Goal: Submit feedback/report problem

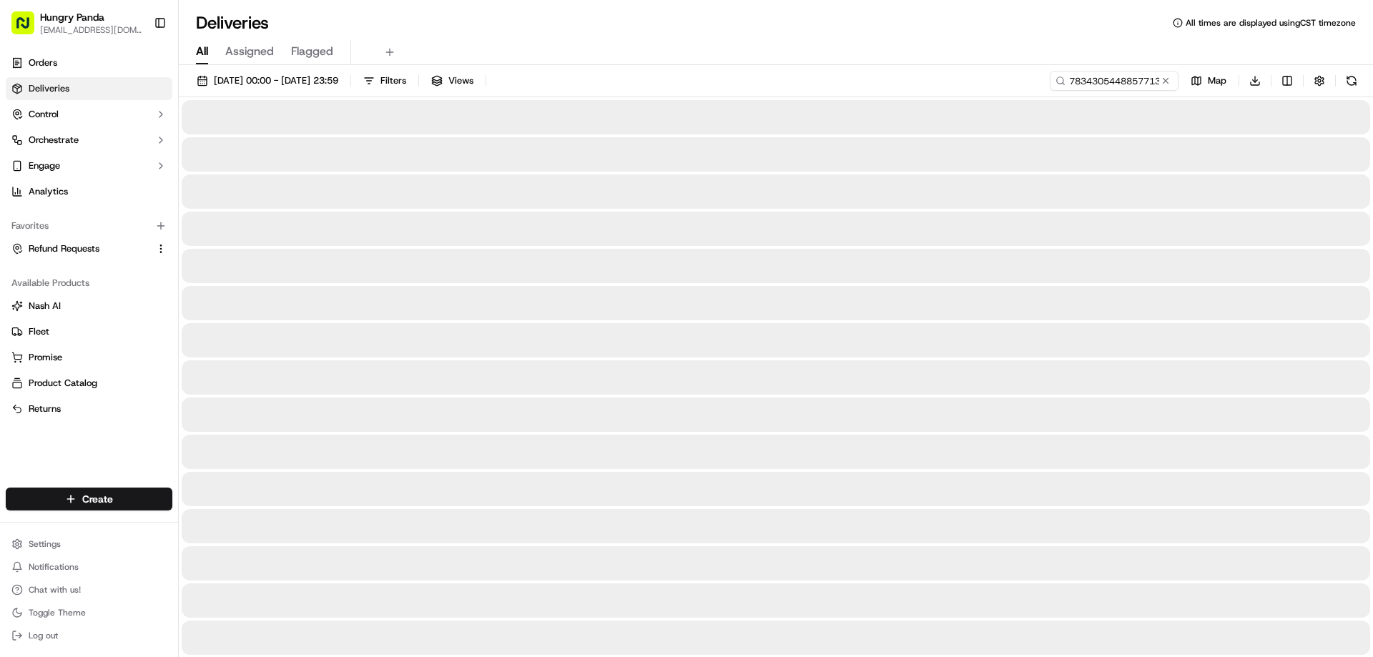
type input "783430544885771394704"
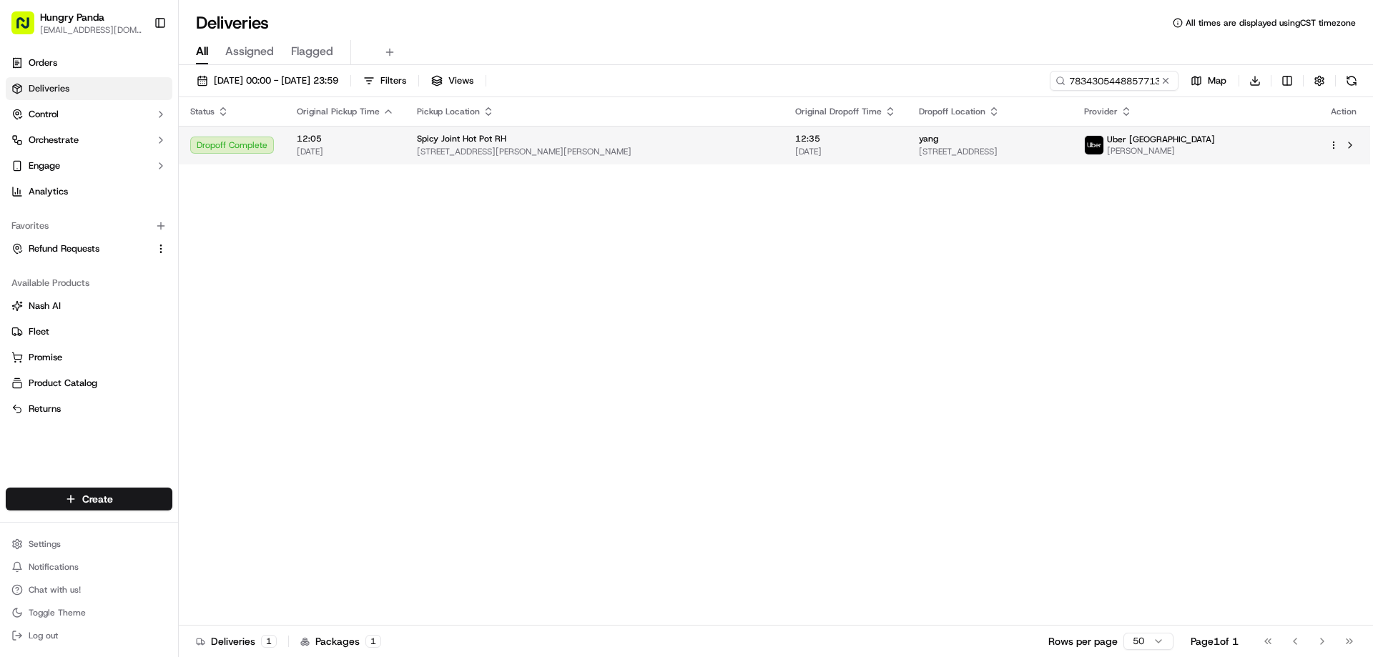
click at [644, 144] on div "Spicy Joint Hot Pot RH" at bounding box center [594, 138] width 355 height 11
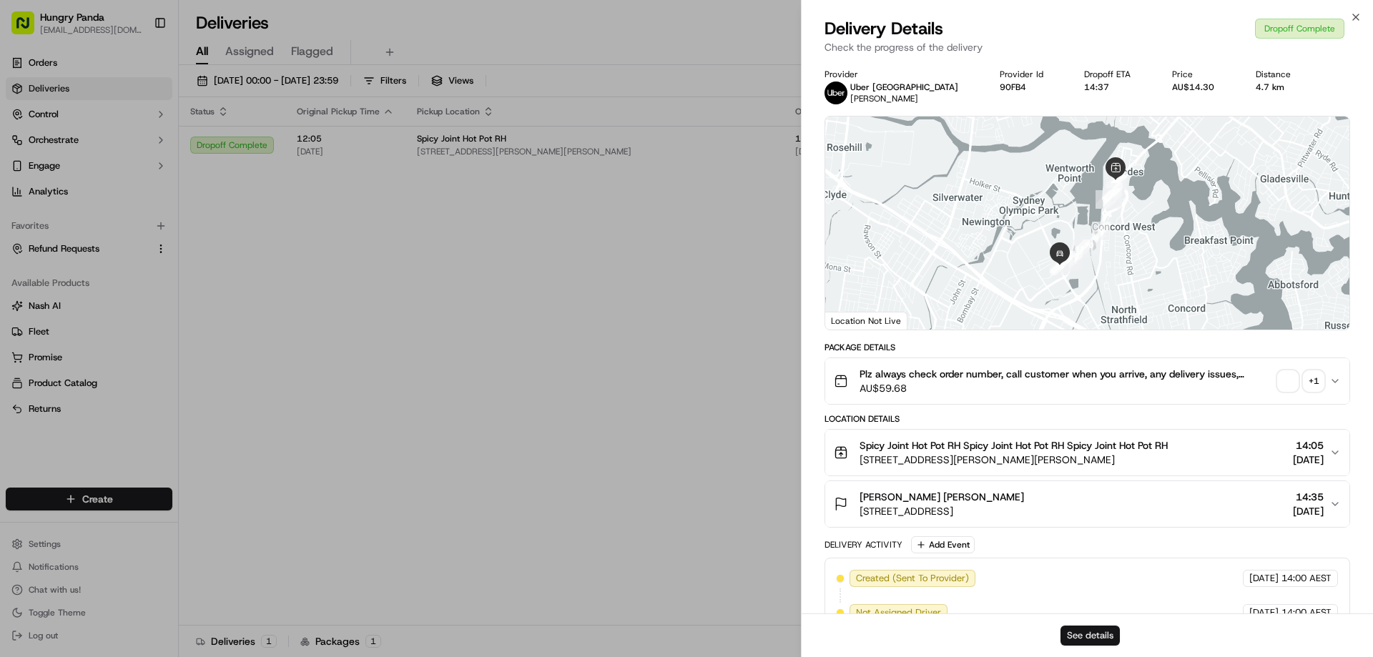
click at [1083, 638] on button "See details" at bounding box center [1089, 636] width 59 height 20
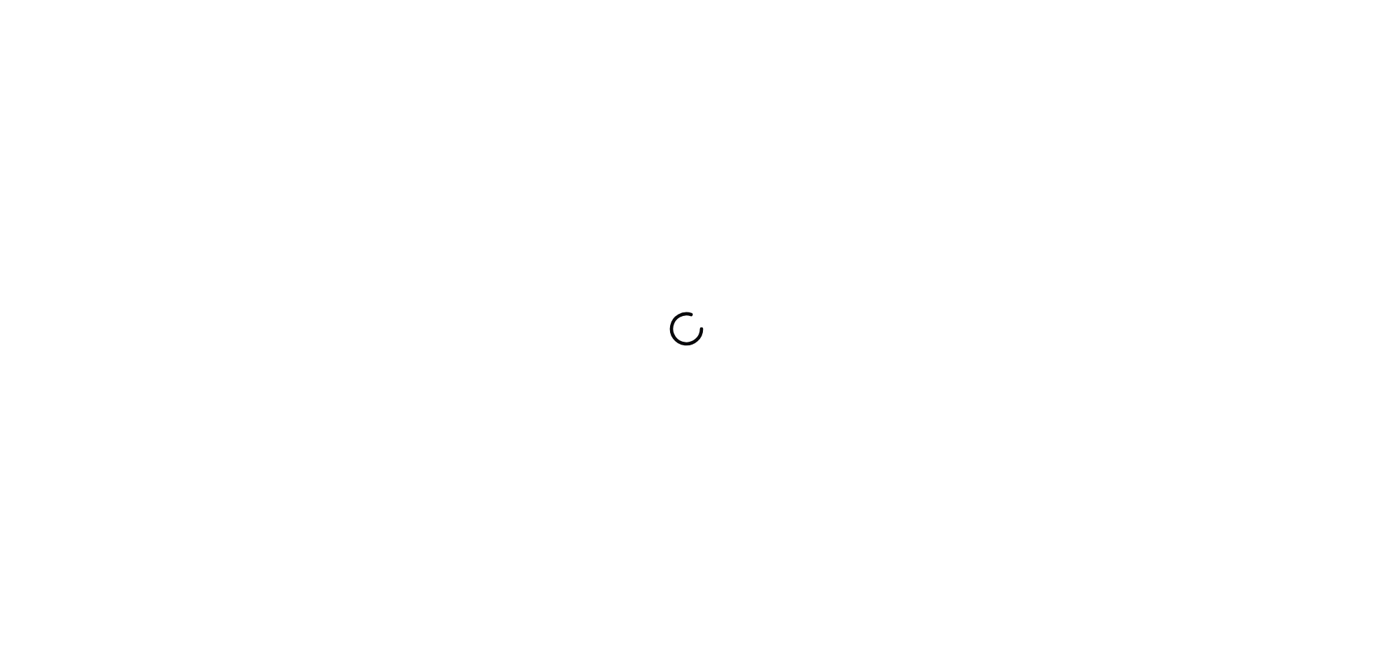
click at [977, 287] on div at bounding box center [686, 328] width 1373 height 657
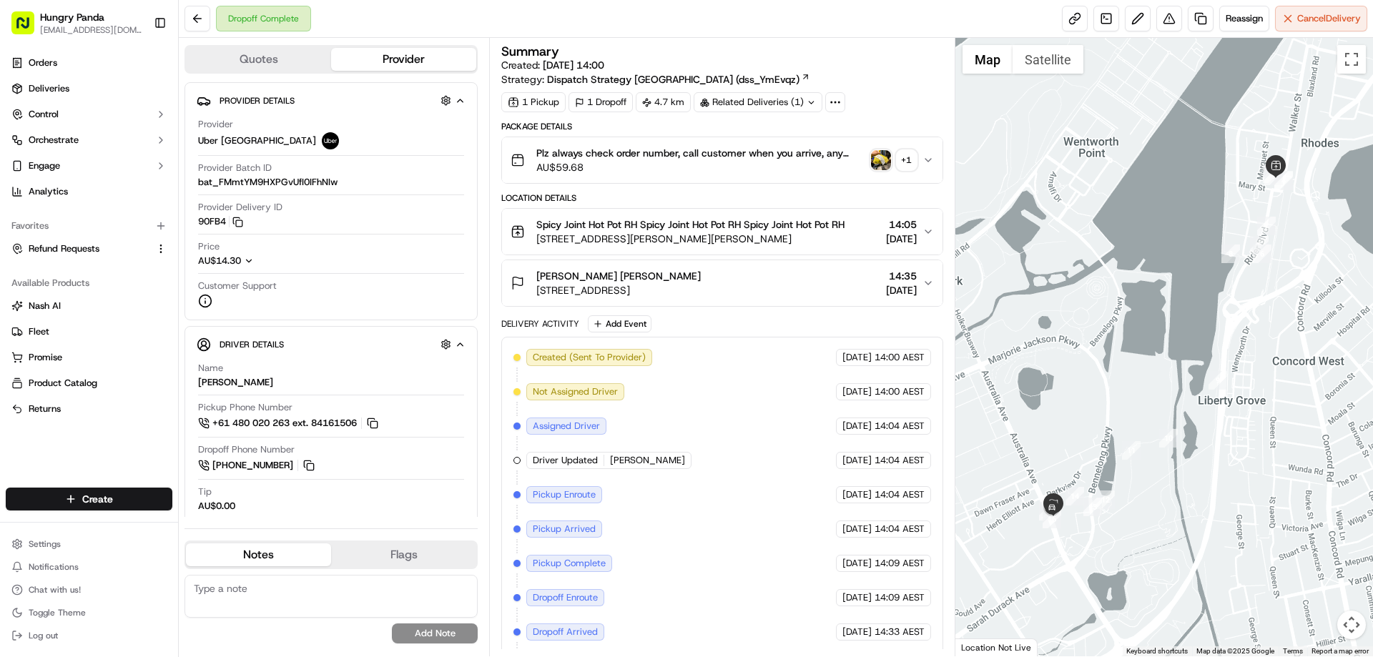
click at [927, 164] on icon "button" at bounding box center [927, 159] width 11 height 11
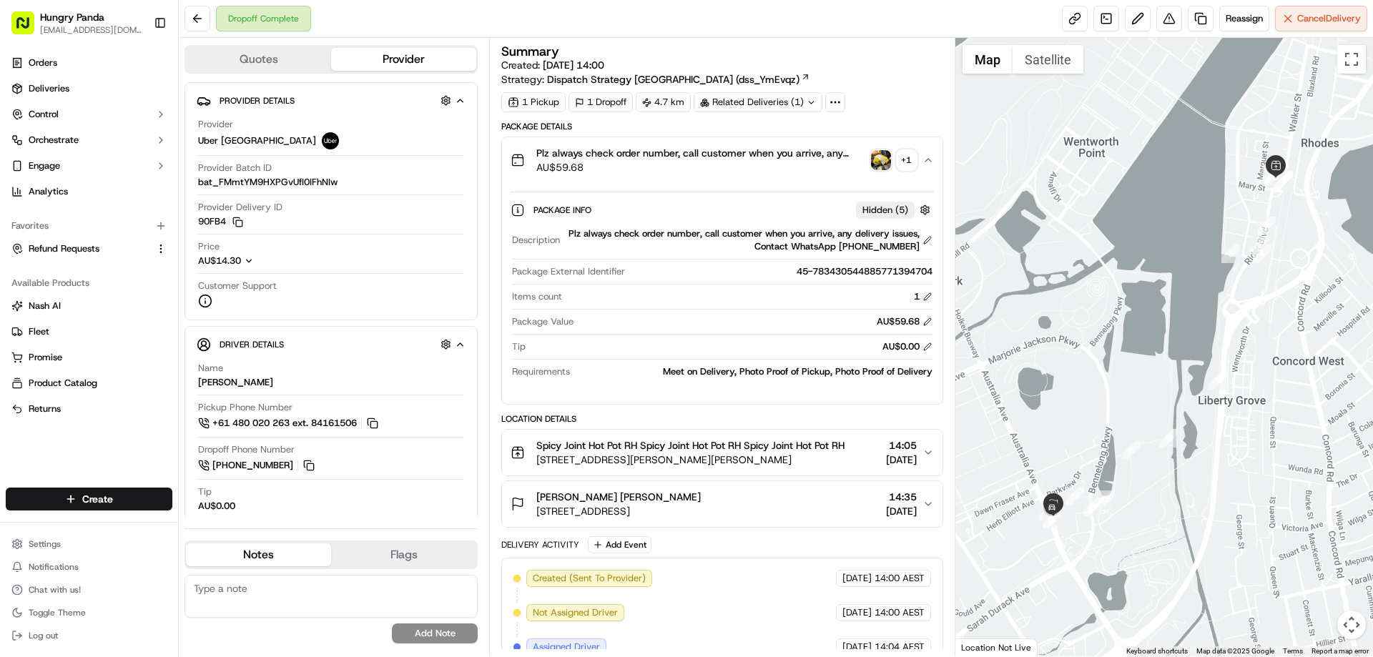
click at [880, 165] on img "button" at bounding box center [881, 160] width 20 height 20
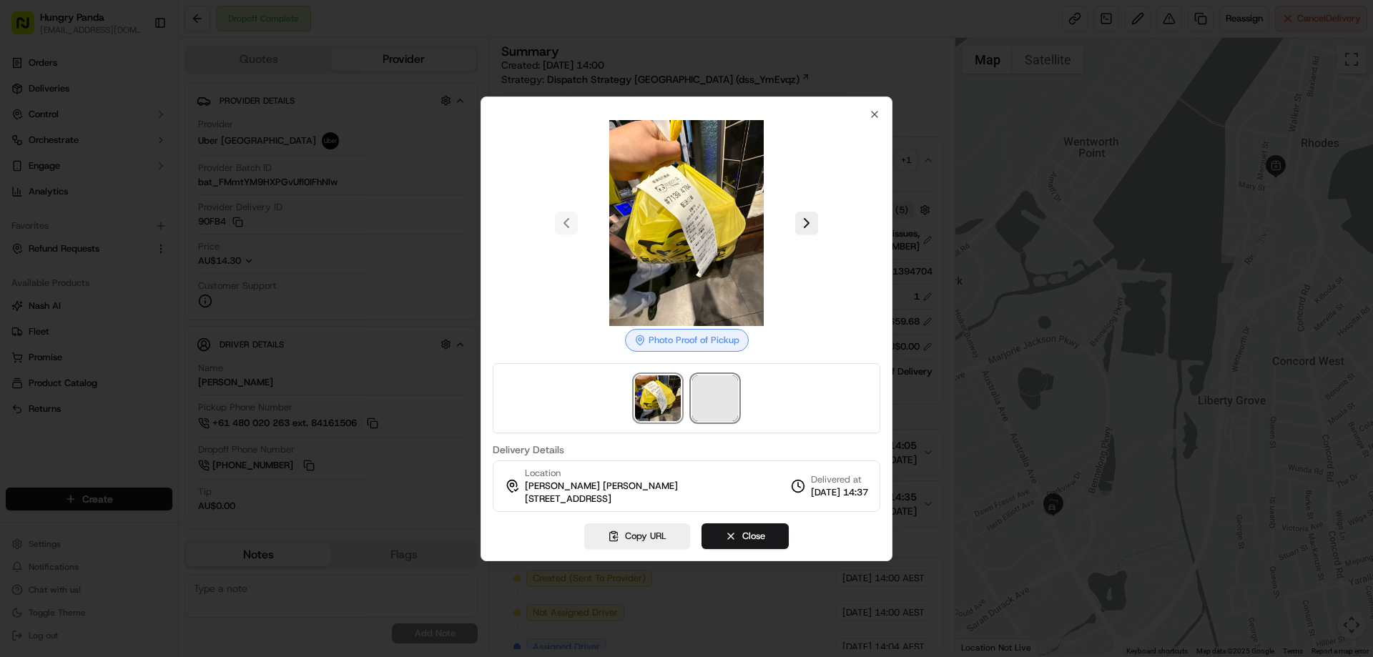
click at [722, 398] on span at bounding box center [715, 398] width 46 height 46
click at [926, 169] on div at bounding box center [686, 328] width 1373 height 657
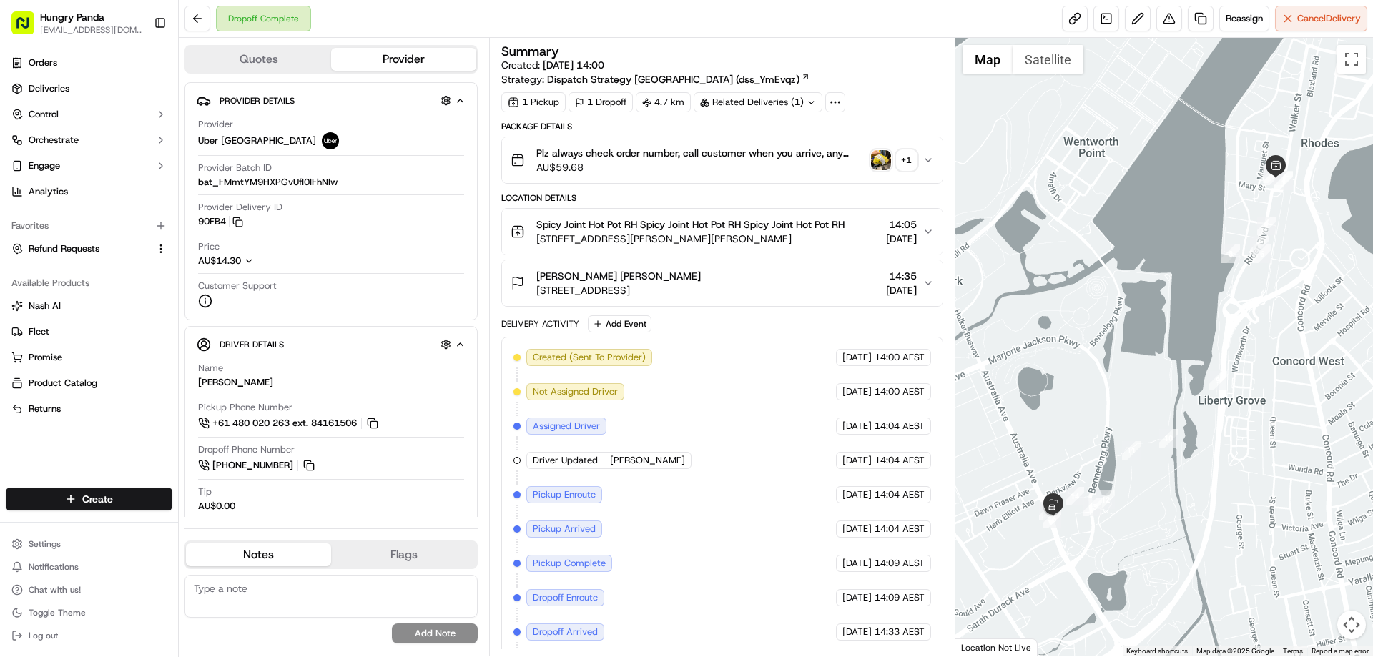
click at [926, 164] on icon "button" at bounding box center [927, 159] width 11 height 11
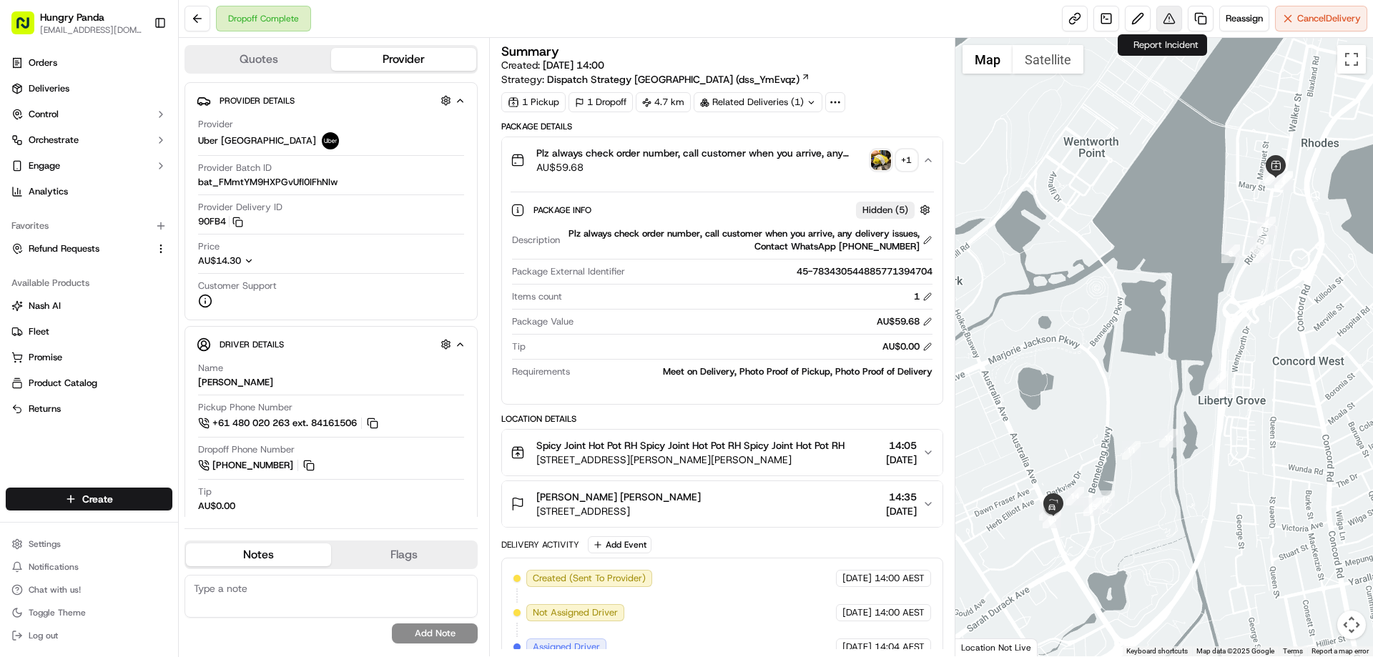
click at [1168, 16] on button at bounding box center [1169, 19] width 26 height 26
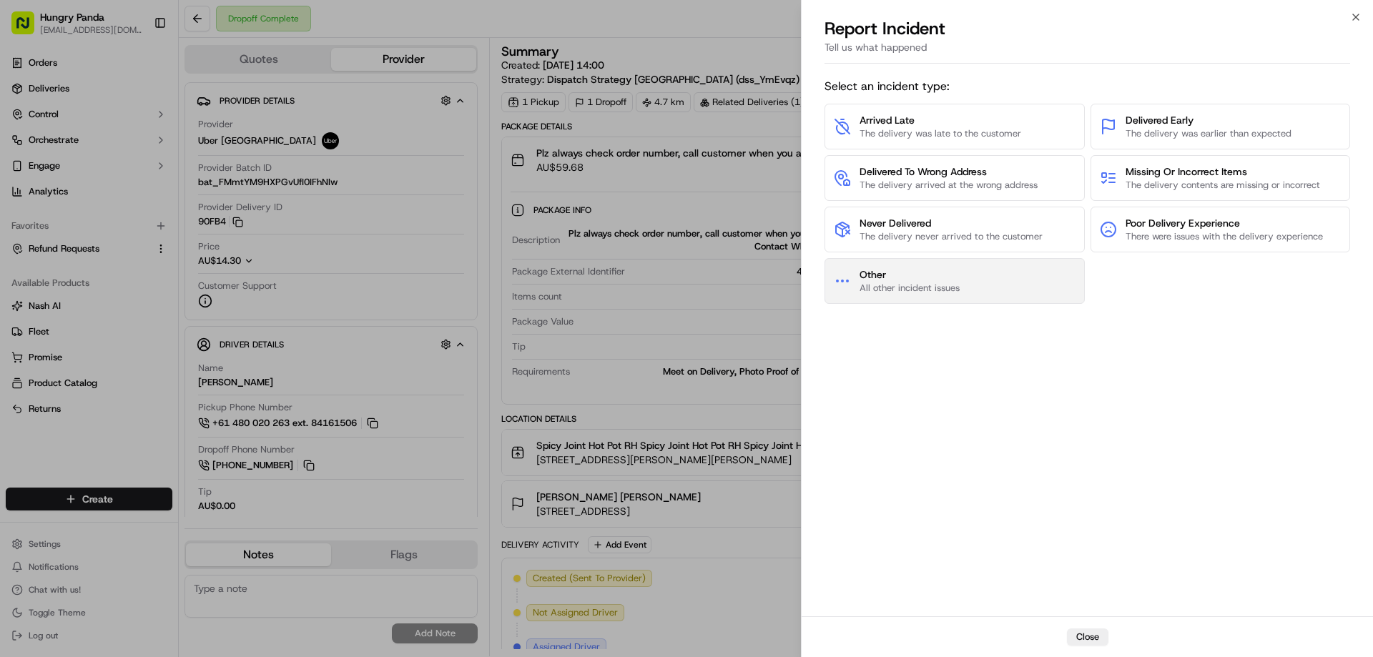
click at [927, 274] on span "Other" at bounding box center [909, 274] width 100 height 14
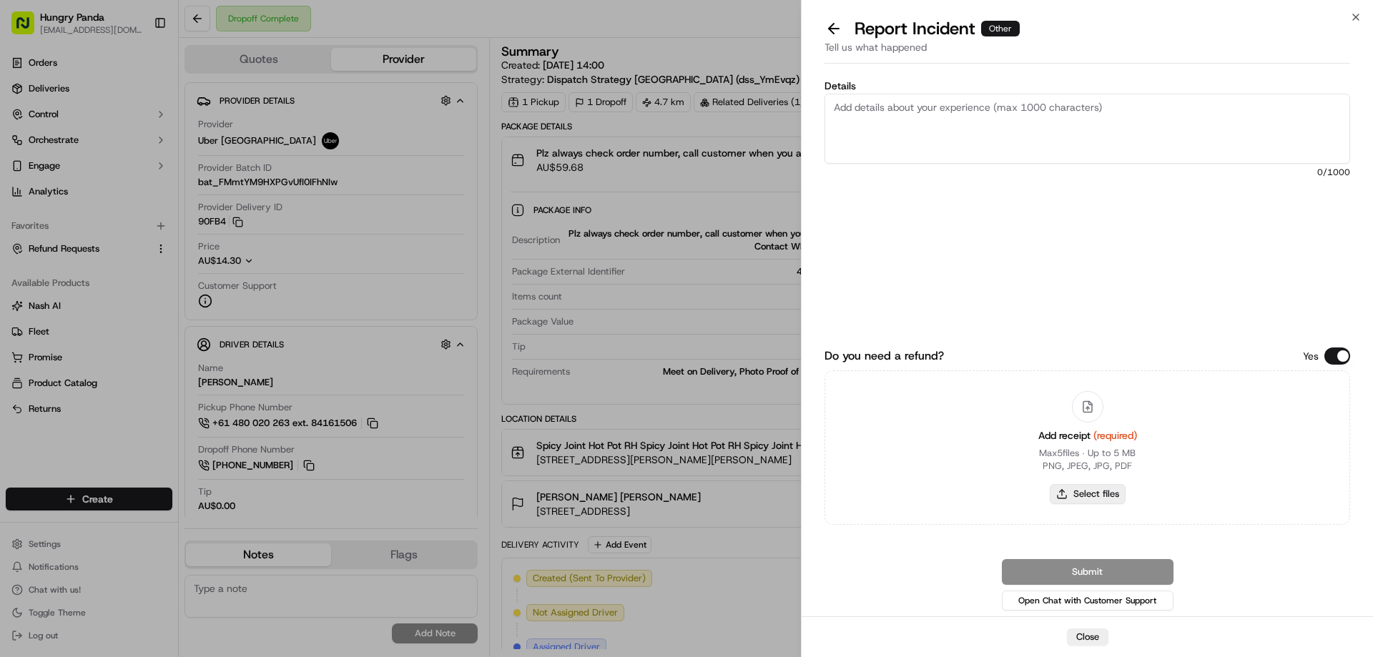
click at [1070, 488] on button "Select files" at bounding box center [1088, 494] width 76 height 20
click at [833, 31] on button at bounding box center [834, 29] width 30 height 20
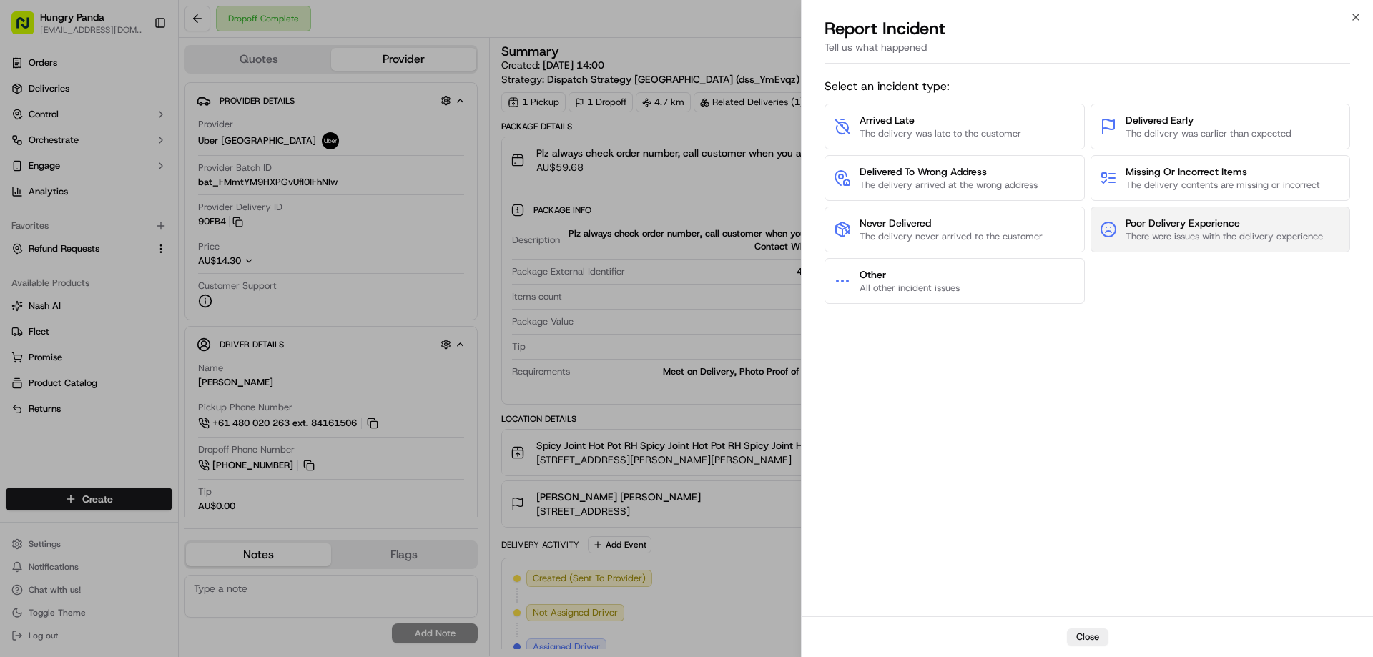
click at [1167, 220] on span "Poor Delivery Experience" at bounding box center [1223, 223] width 197 height 14
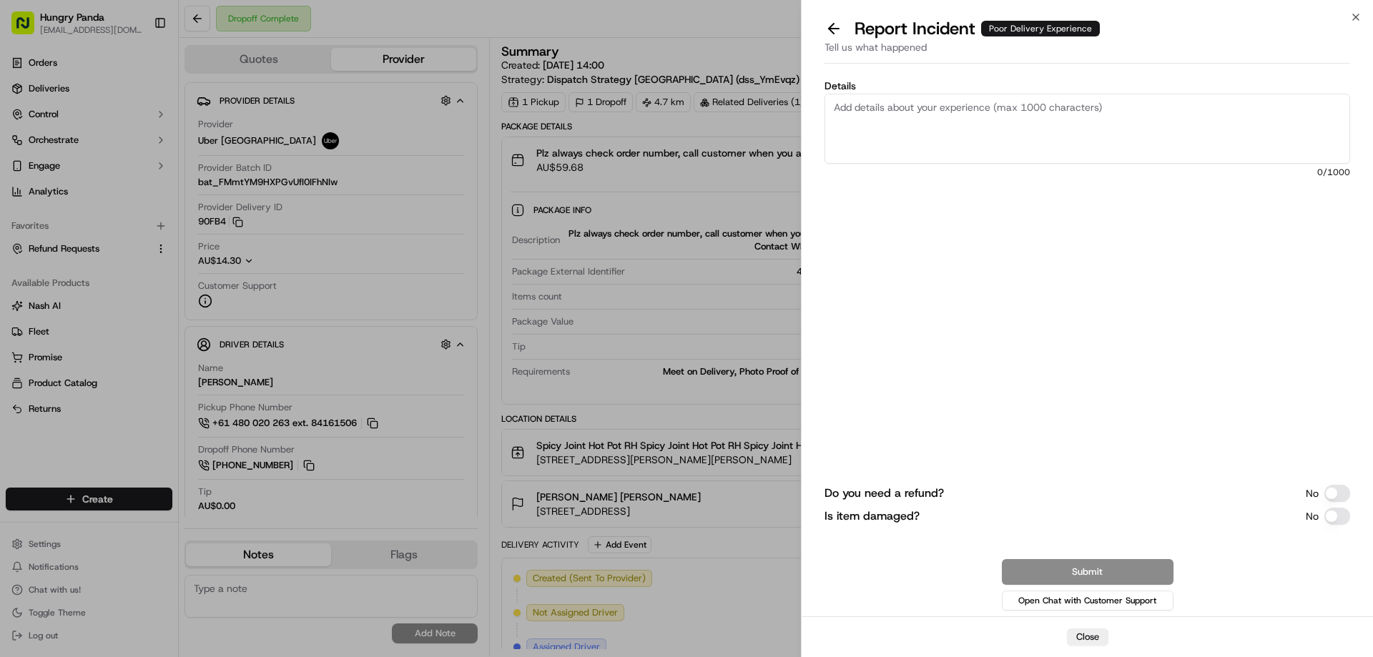
click at [1332, 483] on div "Do you need a refund? No Is item damaged? No Submit Open Chat with Customer Sup…" at bounding box center [1086, 460] width 525 height 305
click at [1336, 490] on button "Do you need a refund?" at bounding box center [1337, 493] width 26 height 17
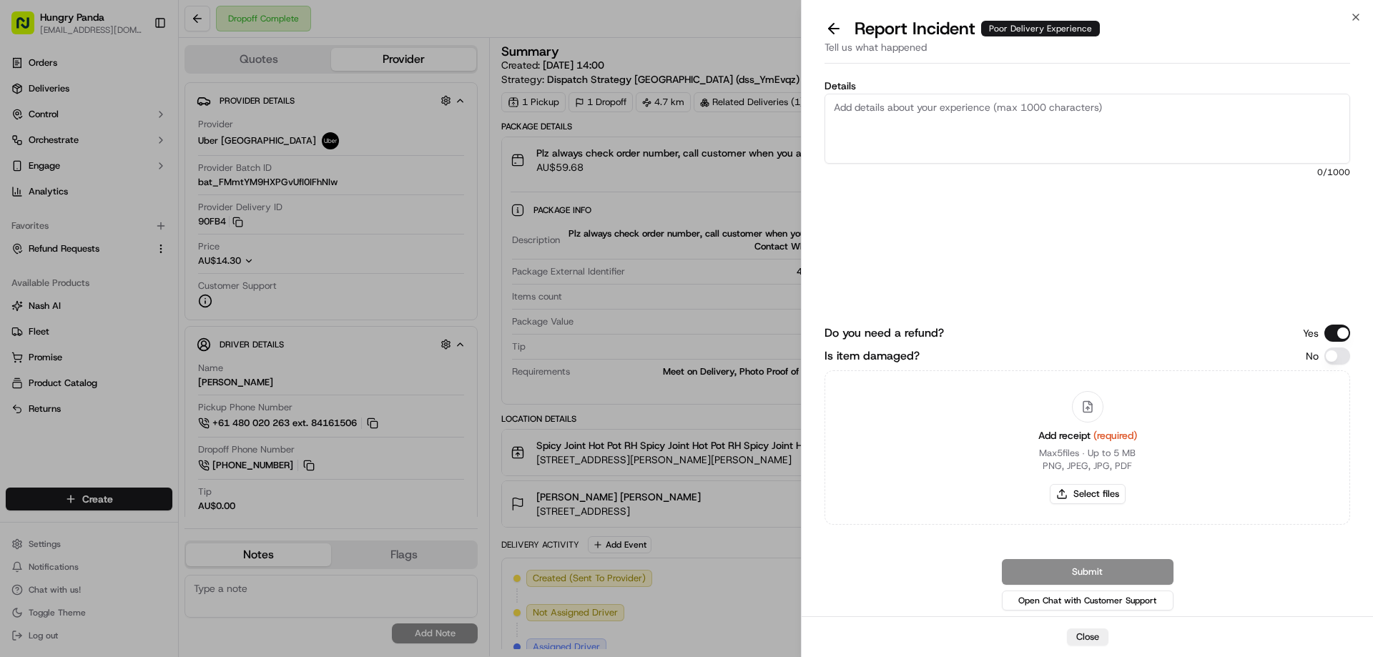
click at [1332, 365] on div "Do you need a refund? Yes Is item damaged? No Add receipt (required) Max 5 file…" at bounding box center [1086, 425] width 525 height 200
click at [1338, 352] on button "Is item damaged?" at bounding box center [1337, 355] width 26 height 17
click at [1077, 489] on button "Select files" at bounding box center [1088, 494] width 76 height 20
type input "C:\fakepath\screenshot_2025-09-20_19-34-35.png"
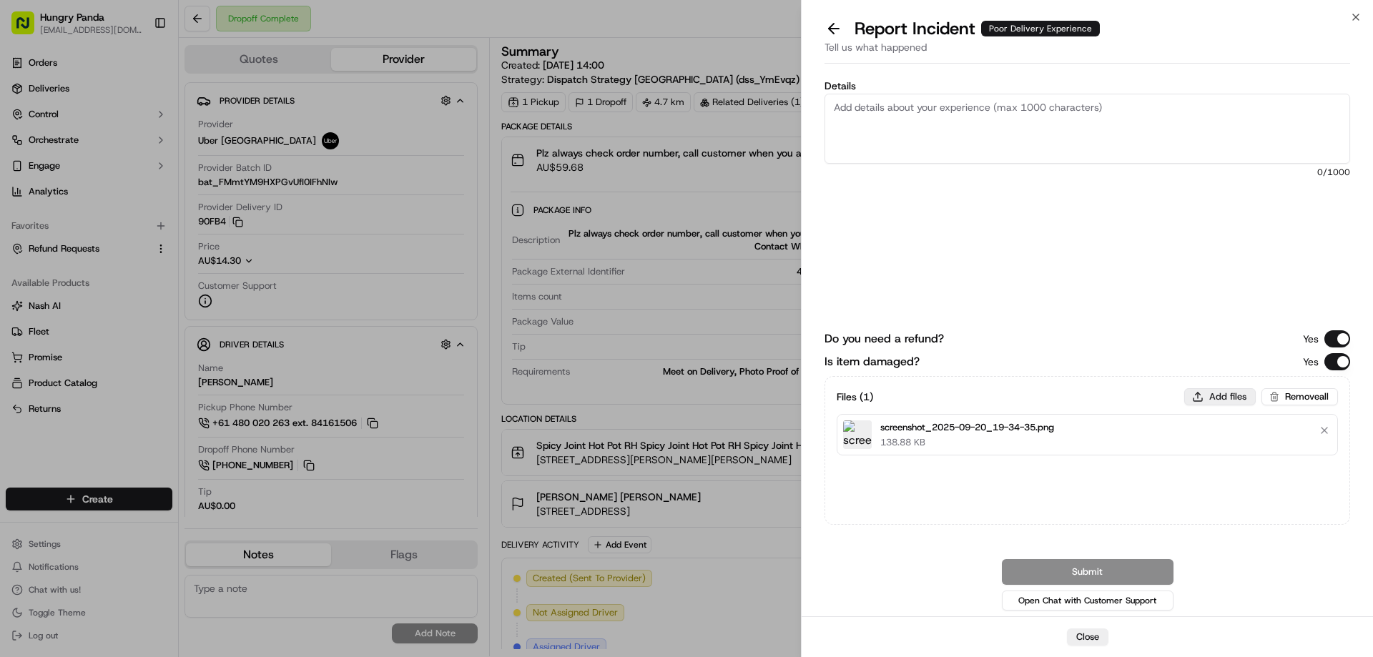
click at [1209, 397] on button "Add files" at bounding box center [1219, 396] width 71 height 17
type input "C:\fakepath\lQLPKGJ4rqlgSHHNAyrNBDmwINSHZyK1fogIqzv-jILiAA_1081_810.png"
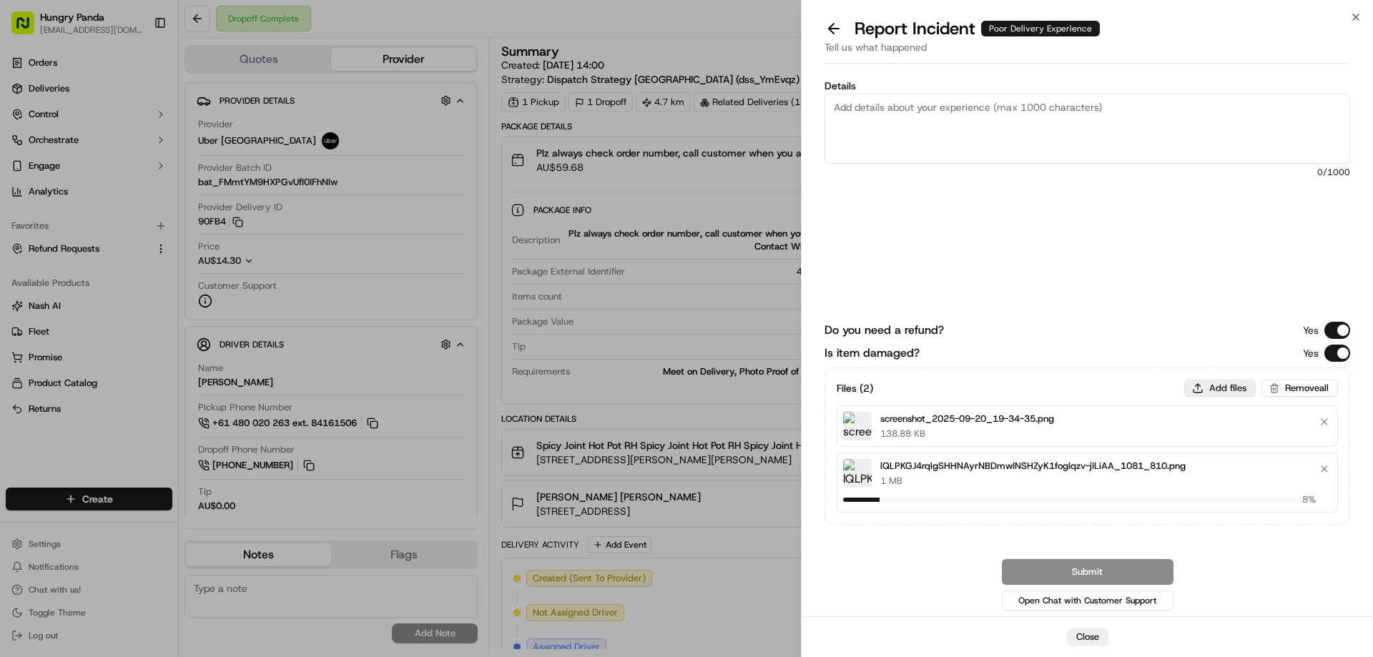
click at [1236, 390] on button "Add files" at bounding box center [1219, 388] width 71 height 17
type input "C:\fakepath\lQLPJw6E9AIl53HNAyfNAmiwhztfvYGixgQIqzv-jILiAQ_616_807.png"
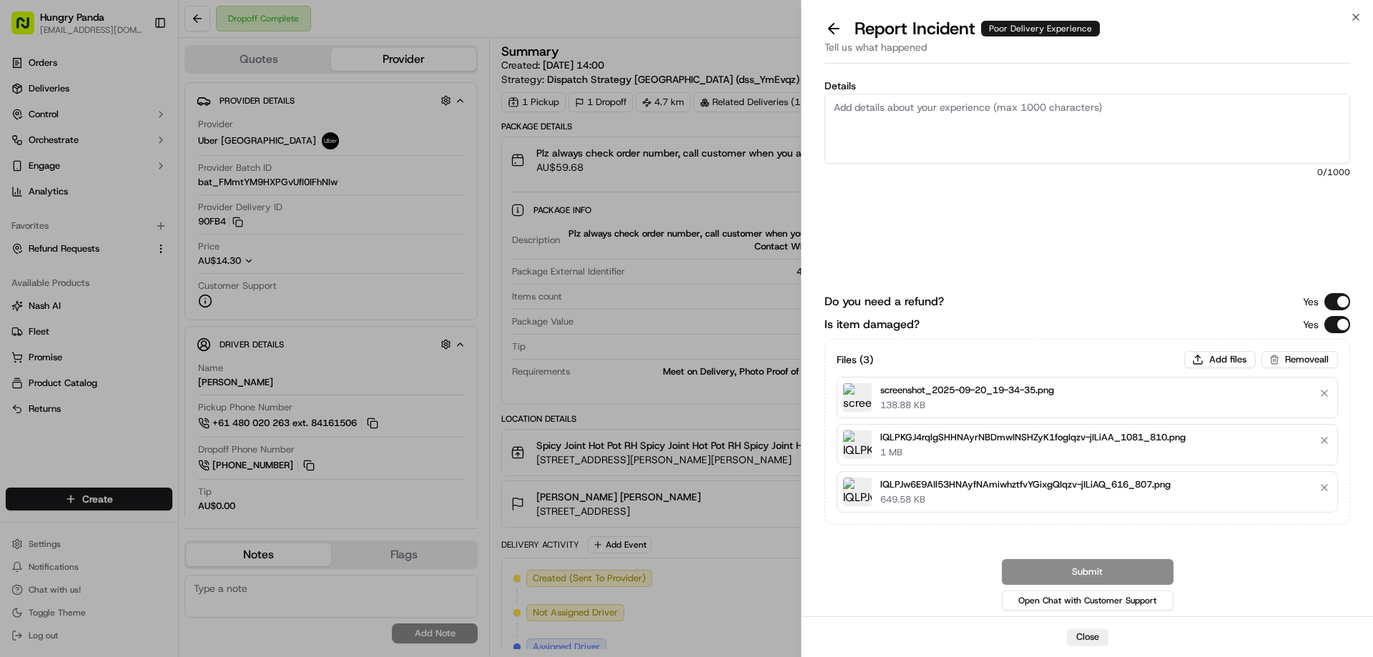
click at [931, 138] on textarea "Details" at bounding box center [1086, 129] width 525 height 70
paste textarea "The customer reported that the food in the order was spilled. As shown in the p…"
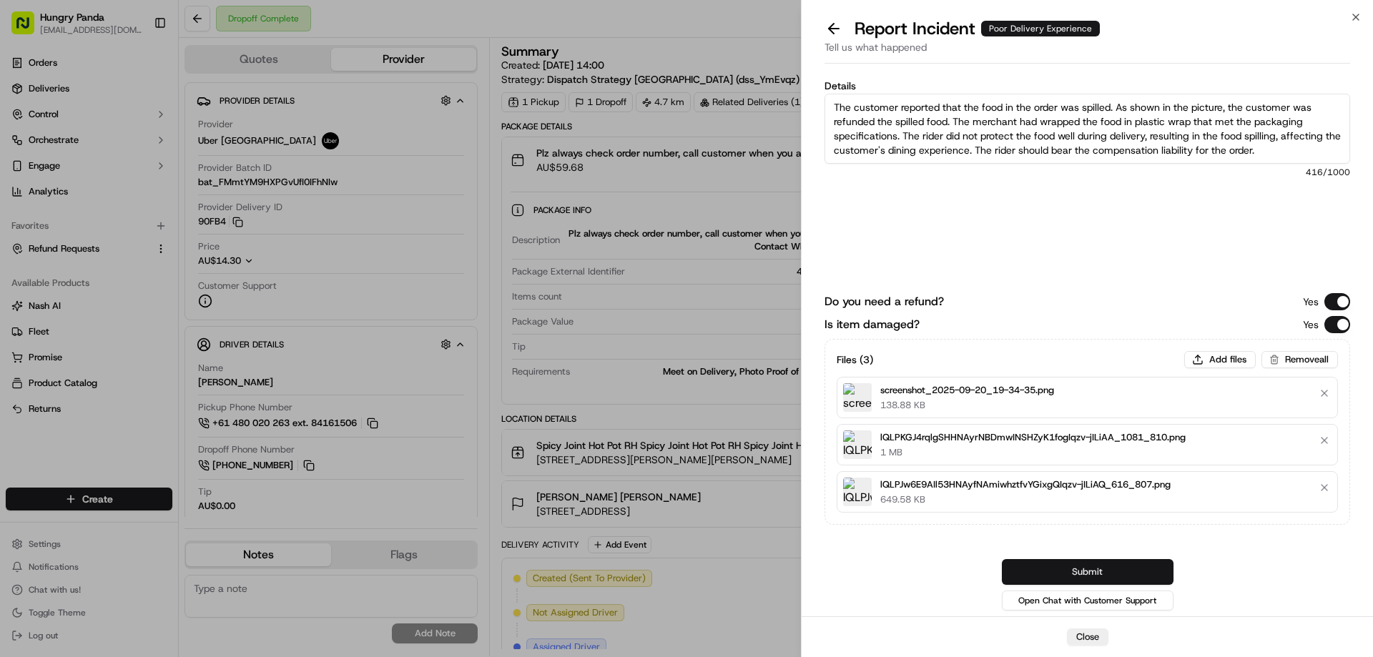
type textarea "The customer reported that the food in the order was spilled. As shown in the p…"
drag, startPoint x: 1088, startPoint y: 579, endPoint x: 1090, endPoint y: 572, distance: 7.3
click at [1088, 579] on button "Submit" at bounding box center [1088, 572] width 172 height 26
